Goal: Task Accomplishment & Management: Manage account settings

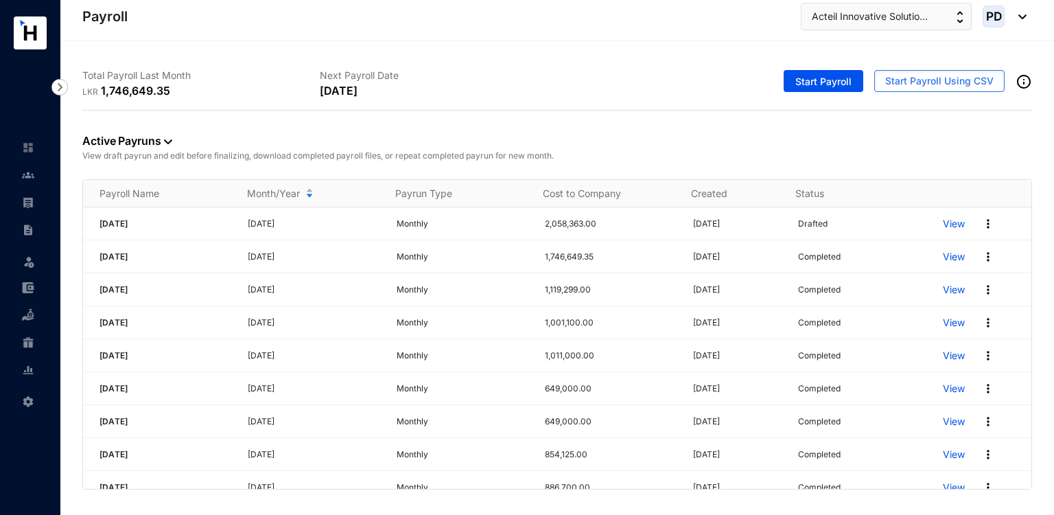
click at [1016, 18] on img at bounding box center [1018, 16] width 15 height 5
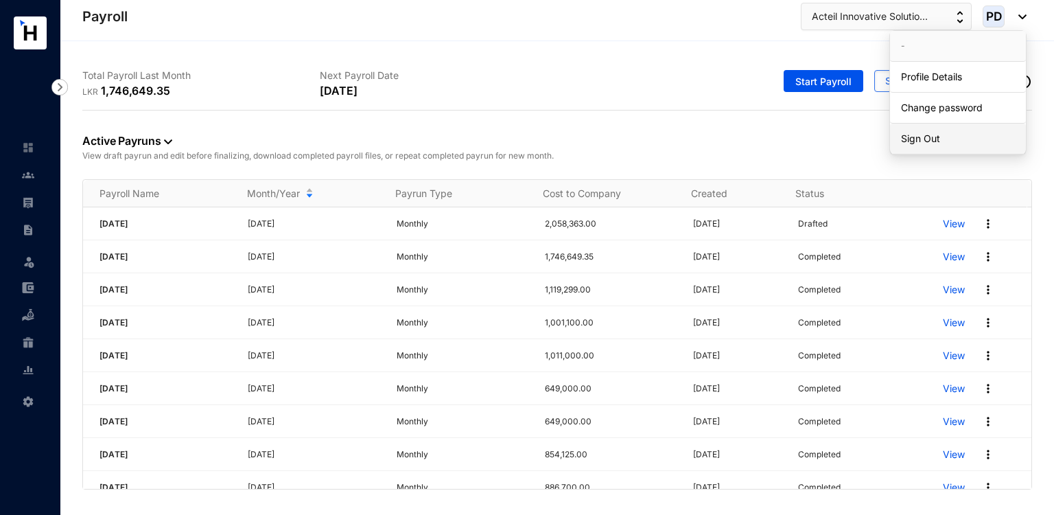
click at [948, 139] on link "Sign Out" at bounding box center [958, 139] width 114 height 14
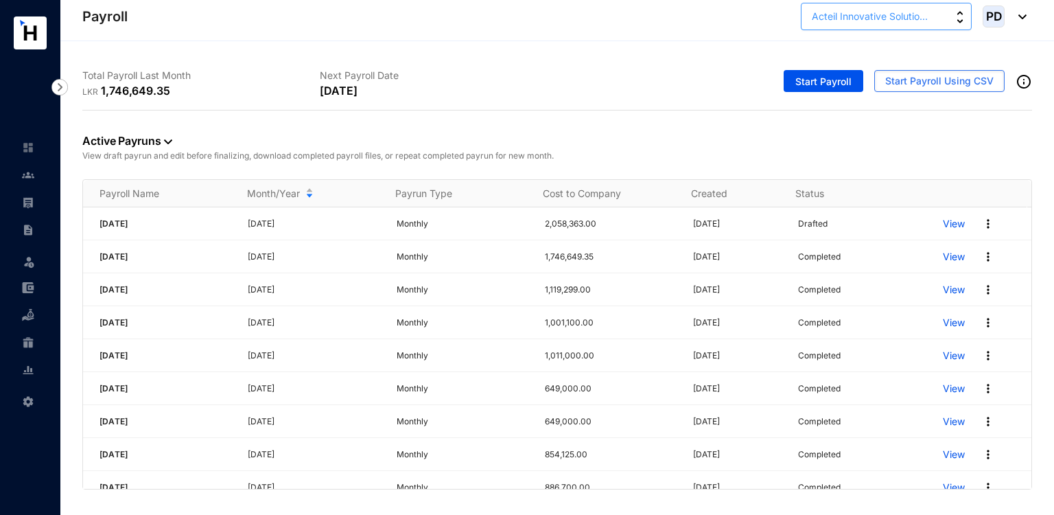
click at [904, 21] on span "Acteil Innovative Solutio..." at bounding box center [870, 16] width 116 height 15
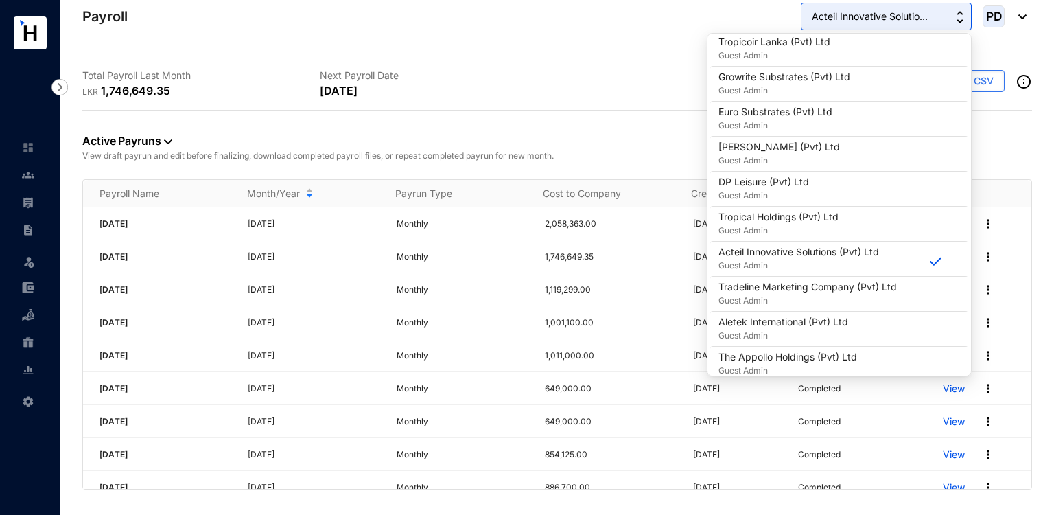
scroll to position [692, 0]
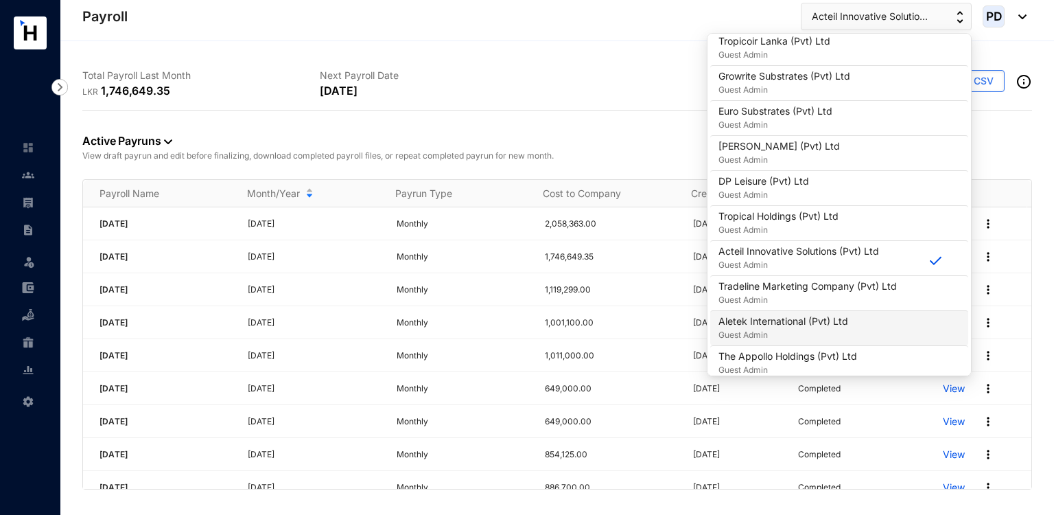
click at [758, 322] on p "Aletek International (Pvt) Ltd" at bounding box center [783, 321] width 130 height 14
